Goal: Information Seeking & Learning: Find specific fact

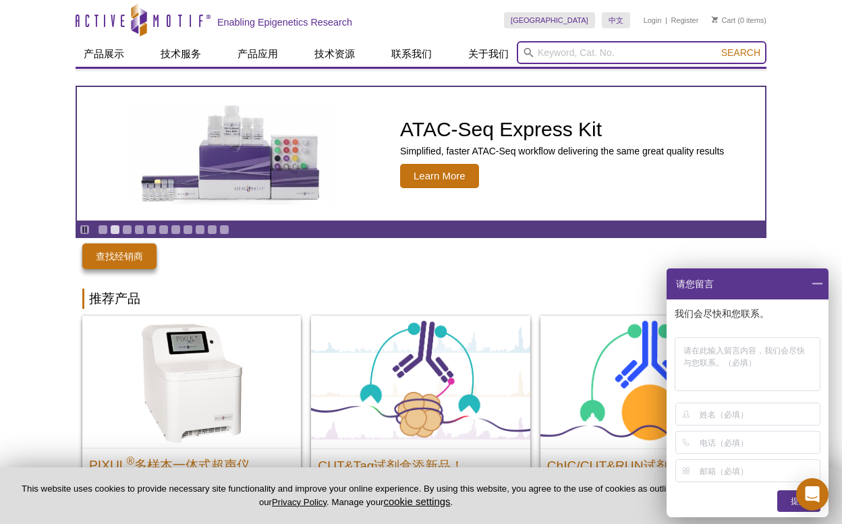
click at [550, 51] on input "search" at bounding box center [642, 52] width 250 height 23
paste input "50-199-2613"
type input "50-199-2613"
click at [742, 53] on button "Search" at bounding box center [740, 53] width 47 height 12
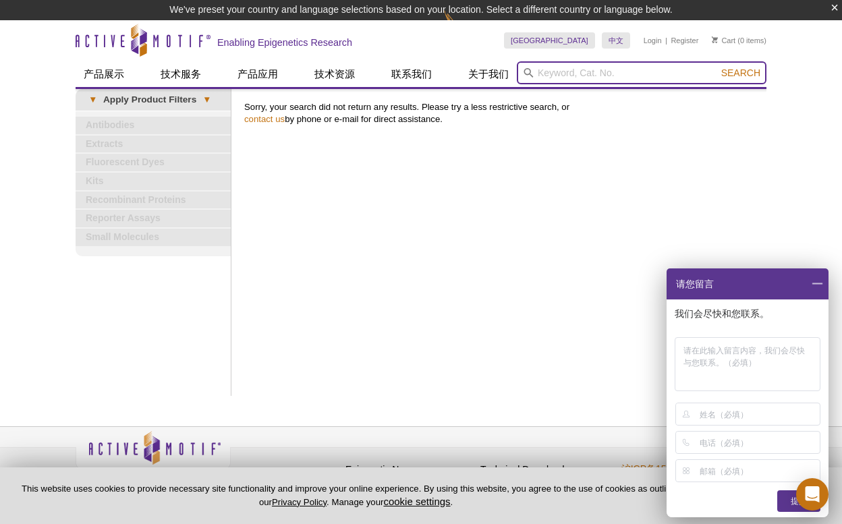
click at [601, 71] on input "search" at bounding box center [642, 72] width 250 height 23
paste input "[PHONE_NUMBER]"
type input "[PHONE_NUMBER]"
click at [742, 73] on button "Search" at bounding box center [740, 73] width 47 height 12
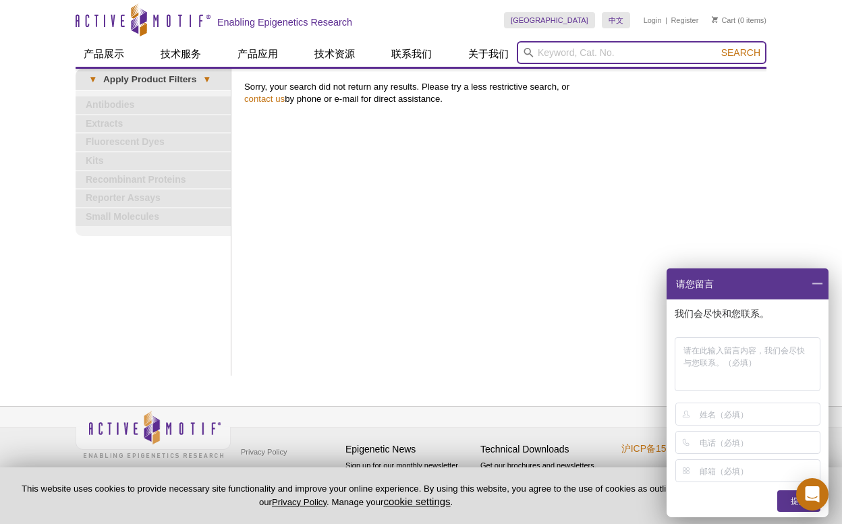
click at [556, 53] on input "search" at bounding box center [642, 52] width 250 height 23
type input "s9.6"
click at [742, 53] on button "Search" at bounding box center [740, 53] width 47 height 12
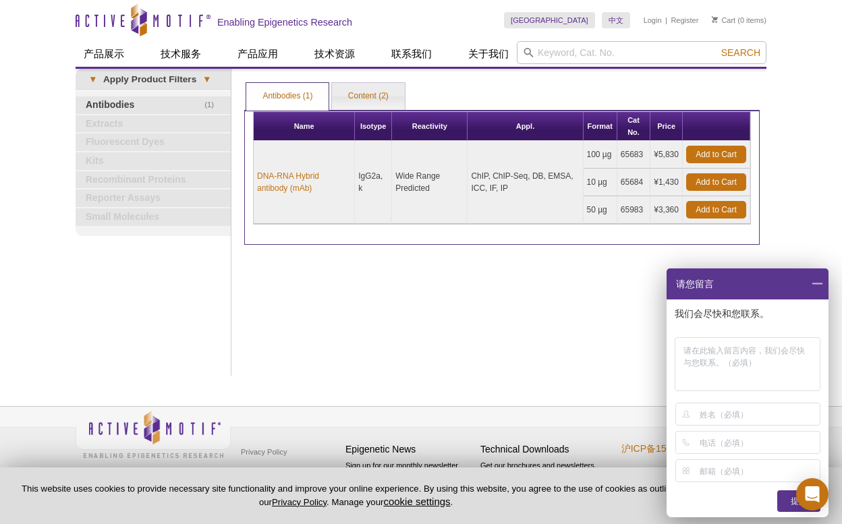
click at [818, 283] on span at bounding box center [817, 284] width 23 height 31
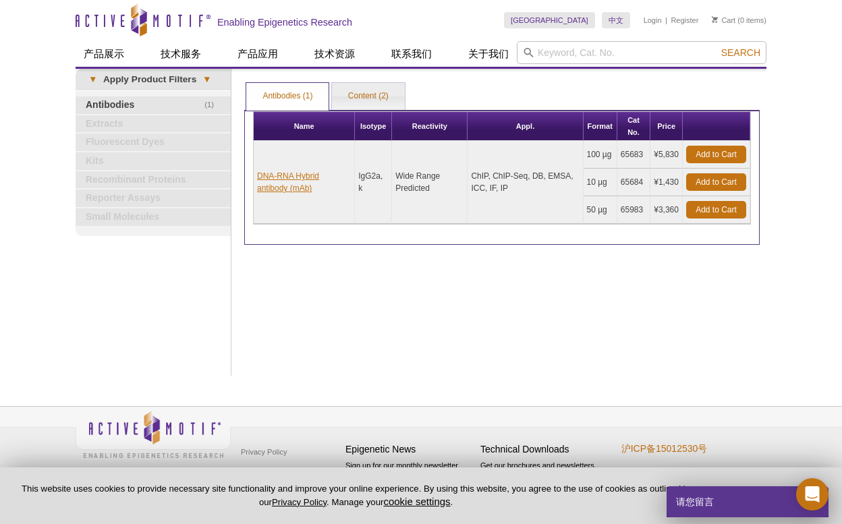
click at [323, 176] on link "DNA-RNA Hybrid antibody (mAb)" at bounding box center [304, 182] width 94 height 24
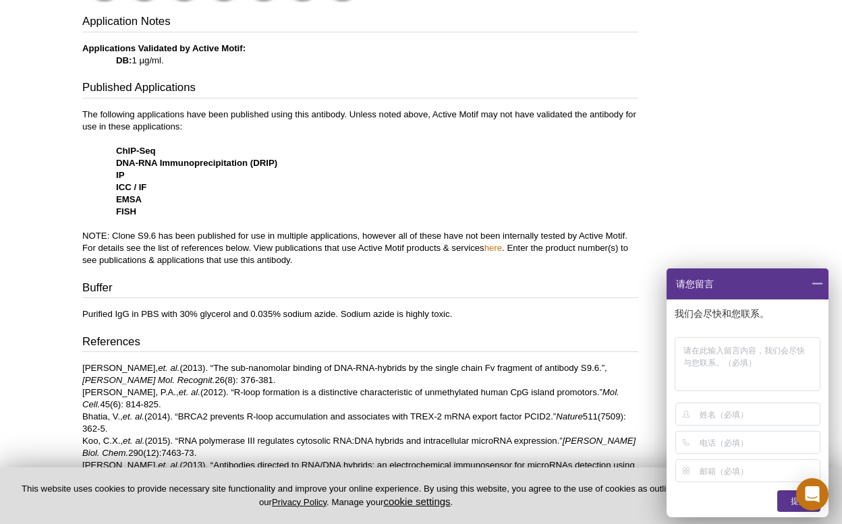
scroll to position [362, 0]
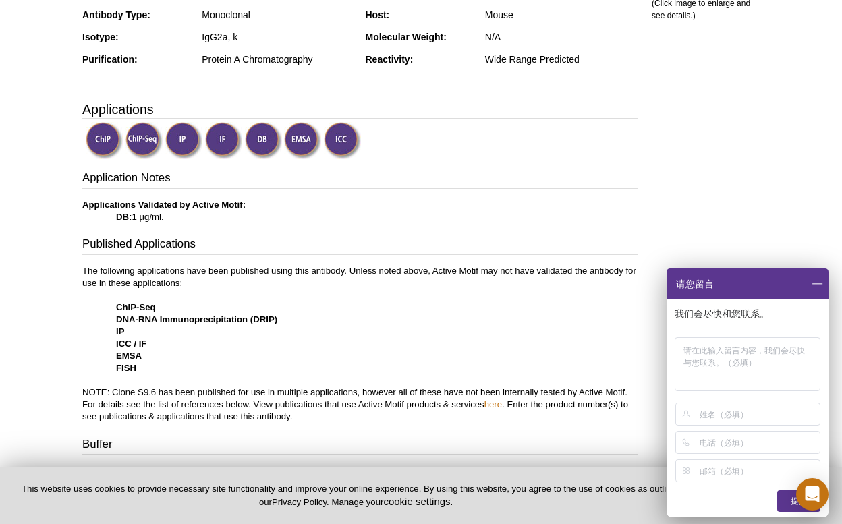
click at [214, 142] on img at bounding box center [223, 140] width 37 height 37
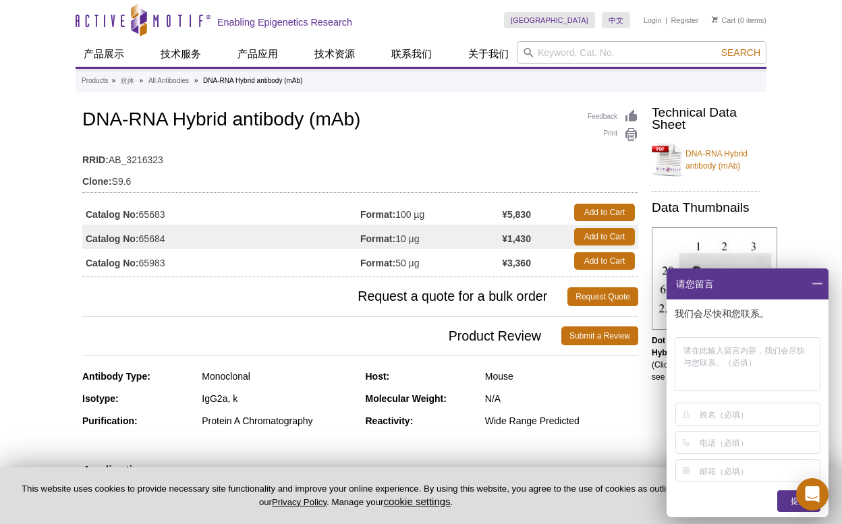
scroll to position [0, 0]
